Goal: Manage account settings

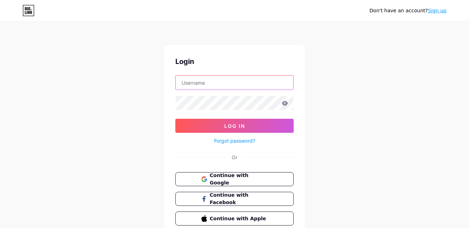
click at [232, 80] on input "text" at bounding box center [235, 83] width 118 height 14
type input "[DOMAIN_NAME][EMAIL_ADDRESS][DOMAIN_NAME]"
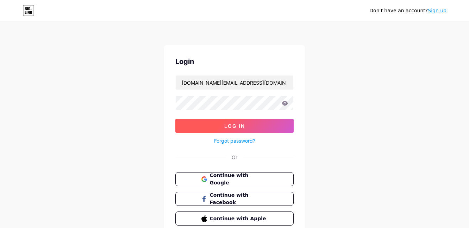
click at [261, 126] on button "Log In" at bounding box center [234, 126] width 118 height 14
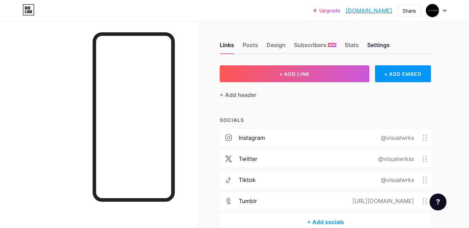
click at [370, 47] on div "Settings" at bounding box center [378, 47] width 23 height 13
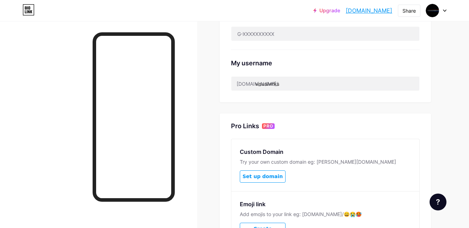
scroll to position [242, 0]
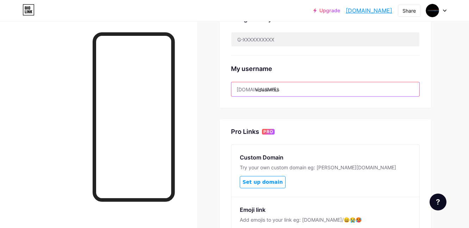
click at [306, 90] on input "visualwrks" at bounding box center [325, 89] width 188 height 14
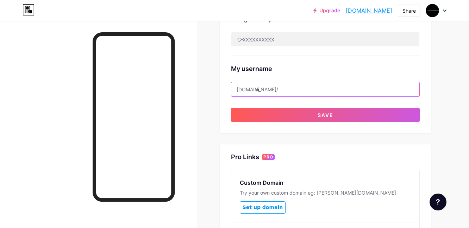
type input "v"
type input "e"
